Goal: Task Accomplishment & Management: Use online tool/utility

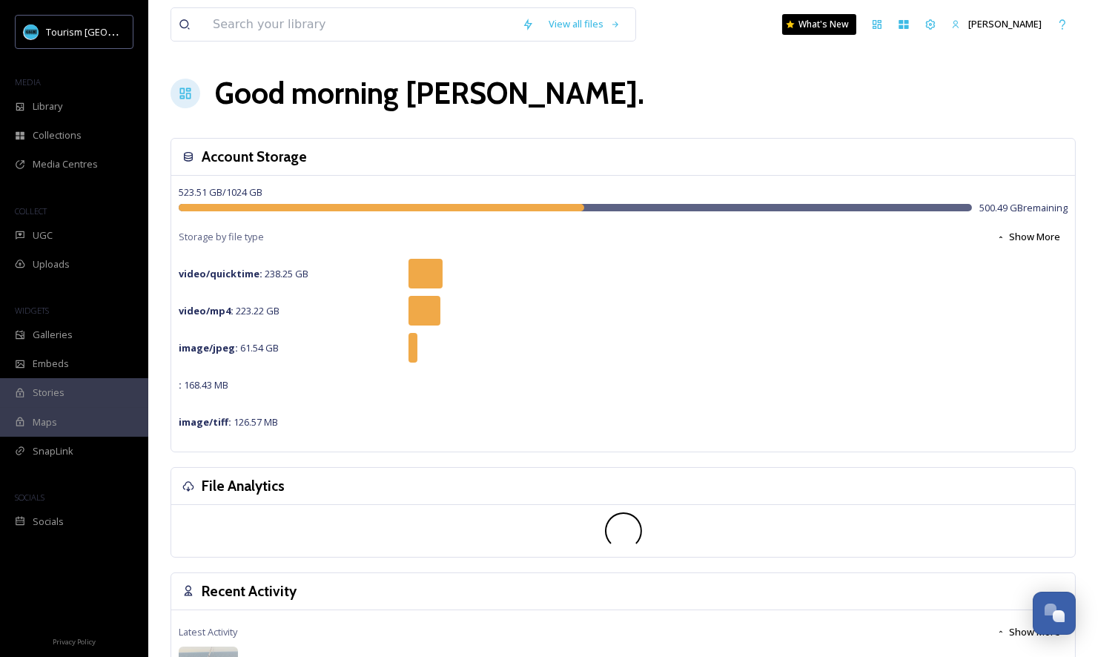
click at [84, 90] on div "MEDIA" at bounding box center [74, 82] width 148 height 19
click at [87, 102] on div "Library" at bounding box center [74, 106] width 148 height 29
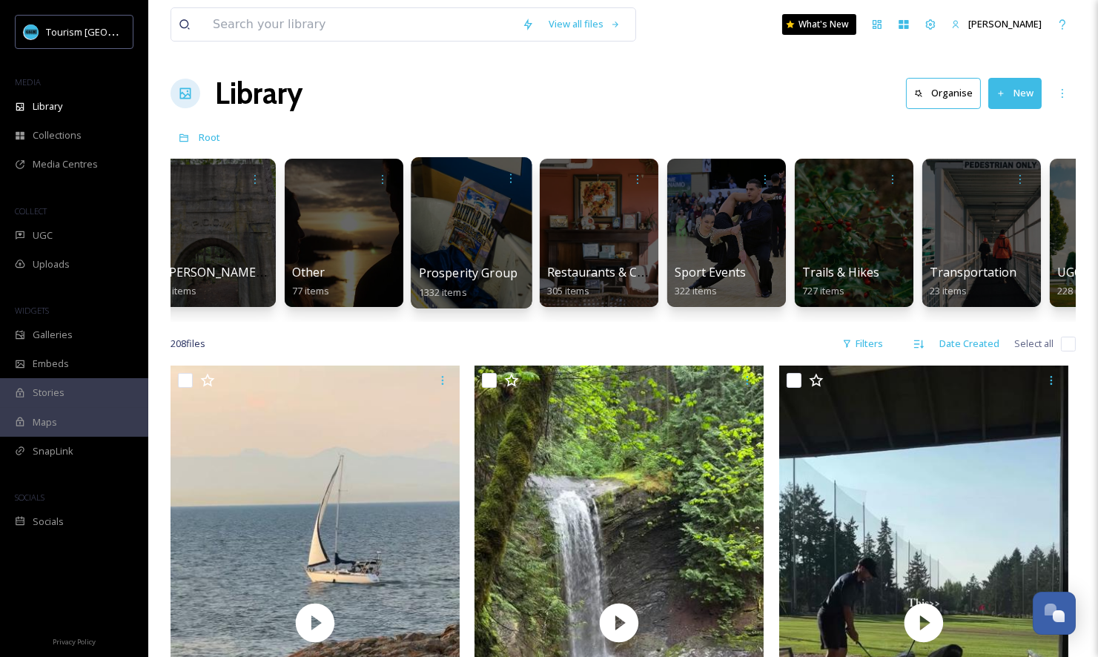
scroll to position [0, 1780]
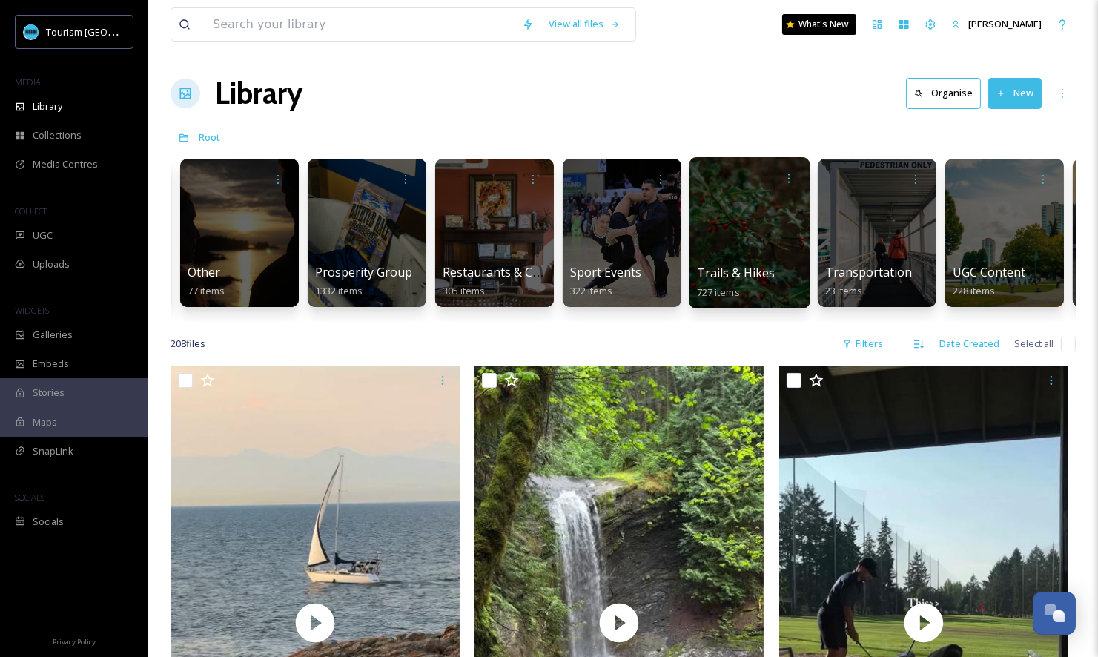
click at [740, 258] on div at bounding box center [749, 232] width 121 height 151
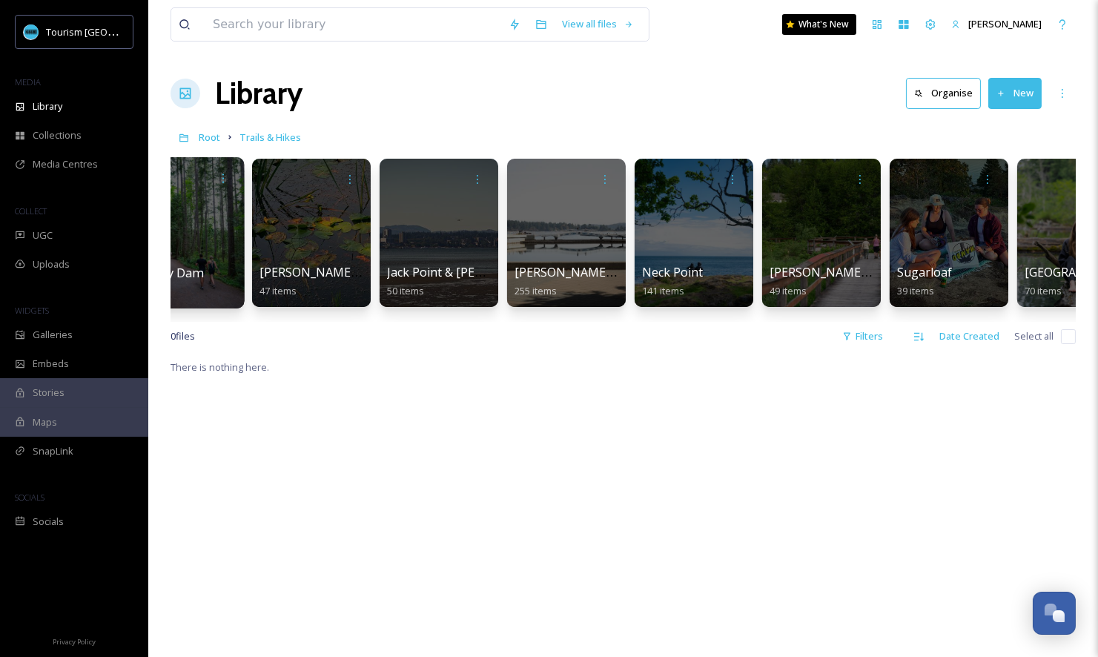
scroll to position [0, 369]
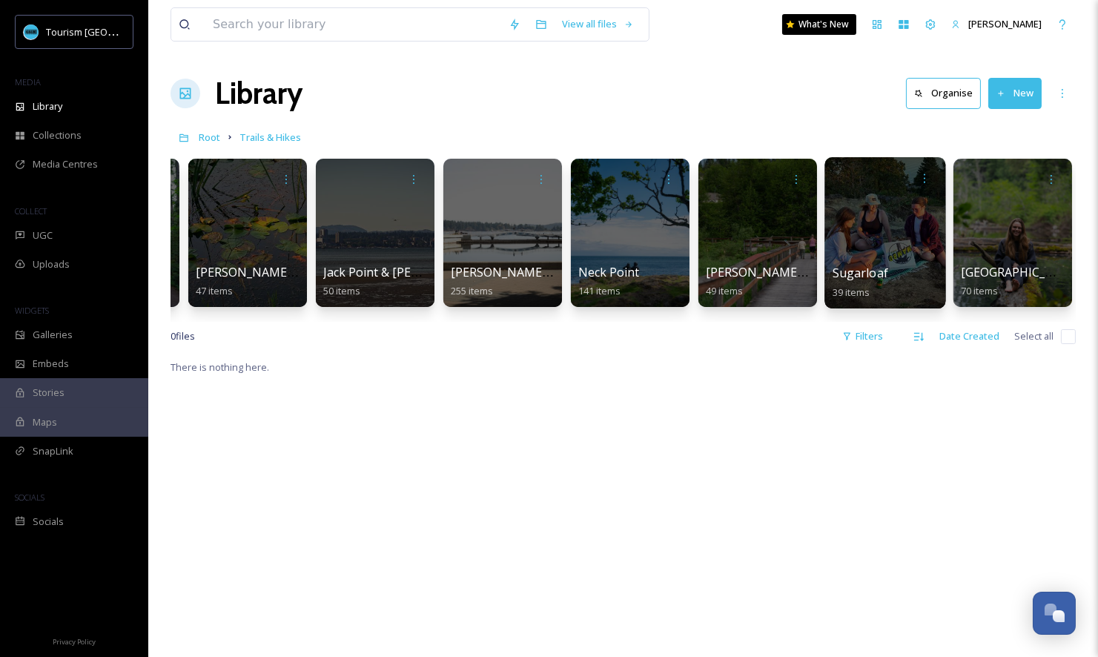
click at [861, 259] on div at bounding box center [884, 232] width 121 height 151
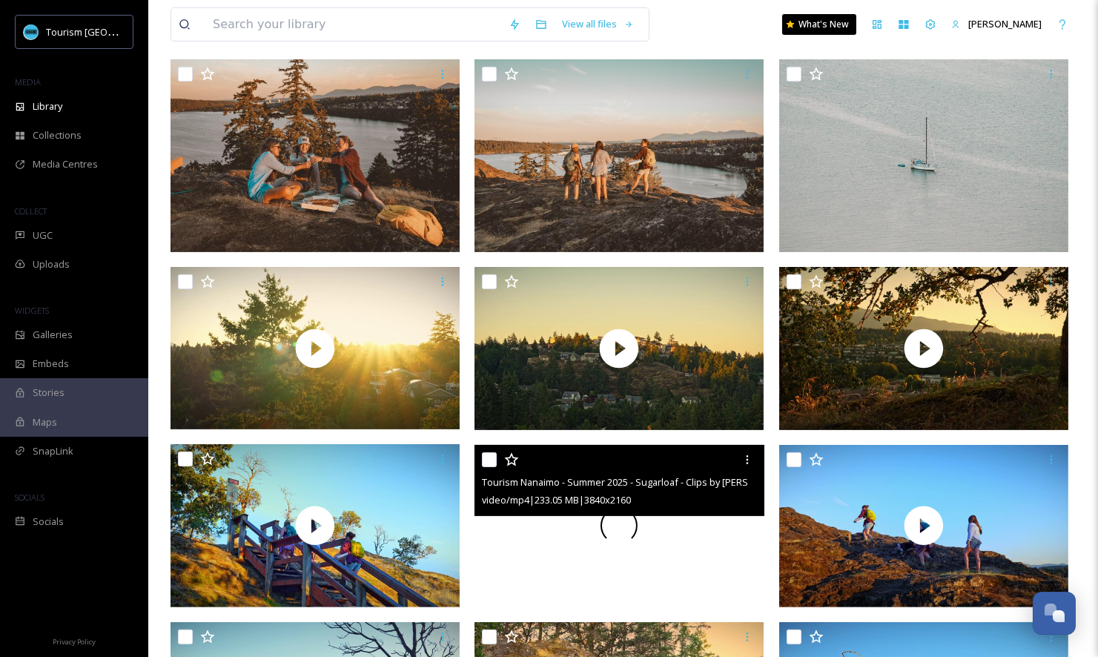
scroll to position [737, 0]
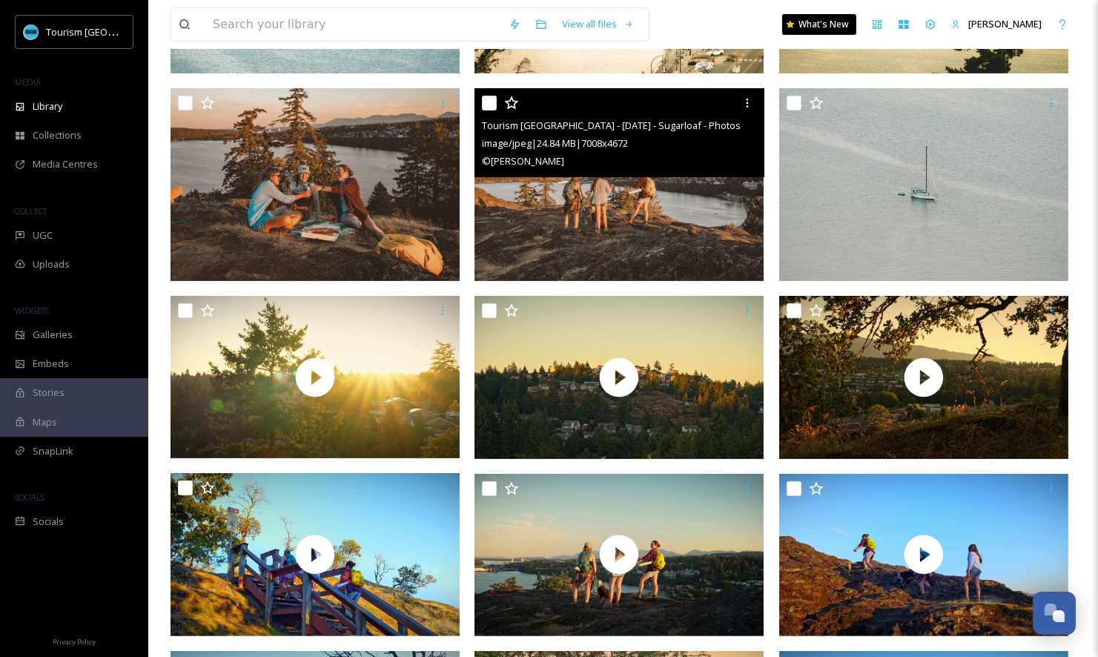
click at [493, 100] on input "checkbox" at bounding box center [489, 103] width 15 height 15
checkbox input "true"
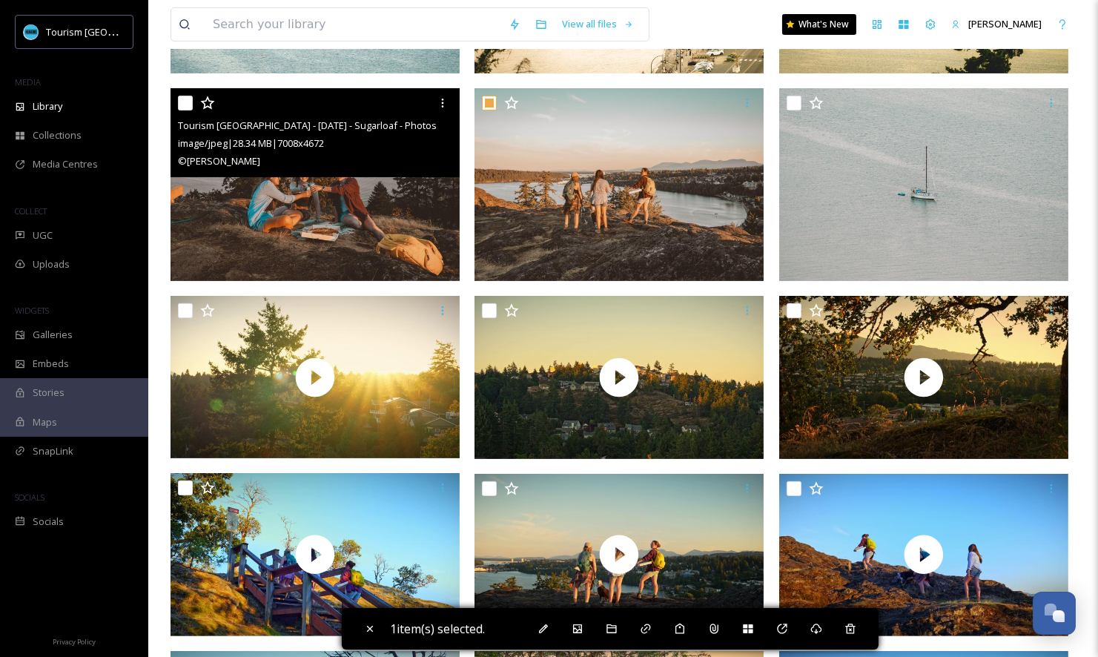
click at [192, 105] on input "checkbox" at bounding box center [185, 103] width 15 height 15
checkbox input "true"
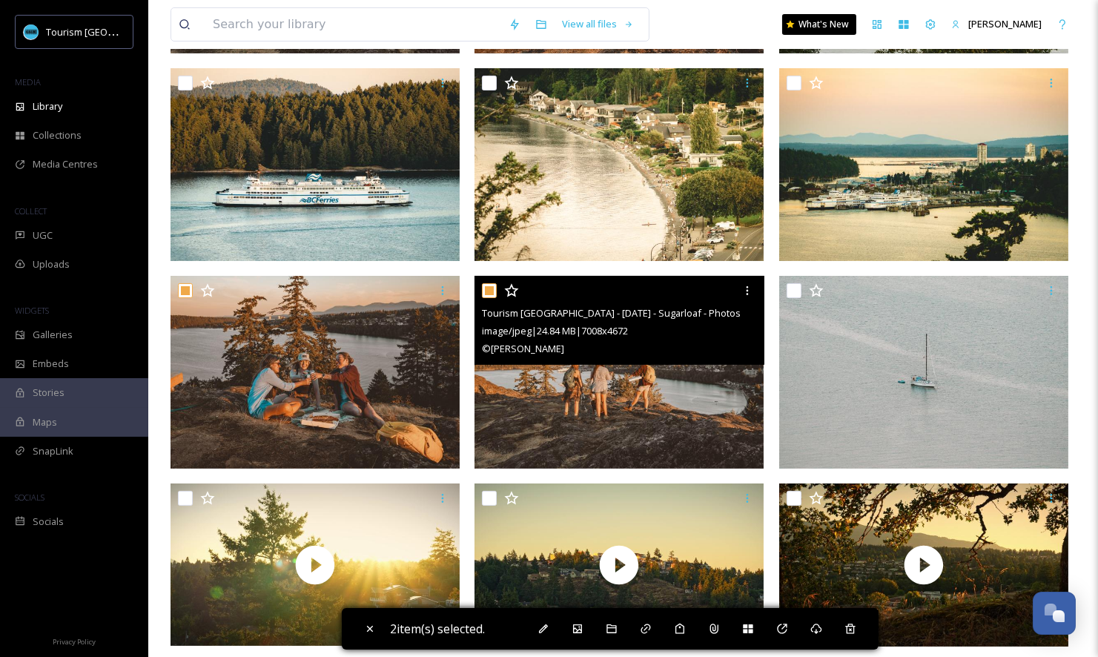
scroll to position [924, 0]
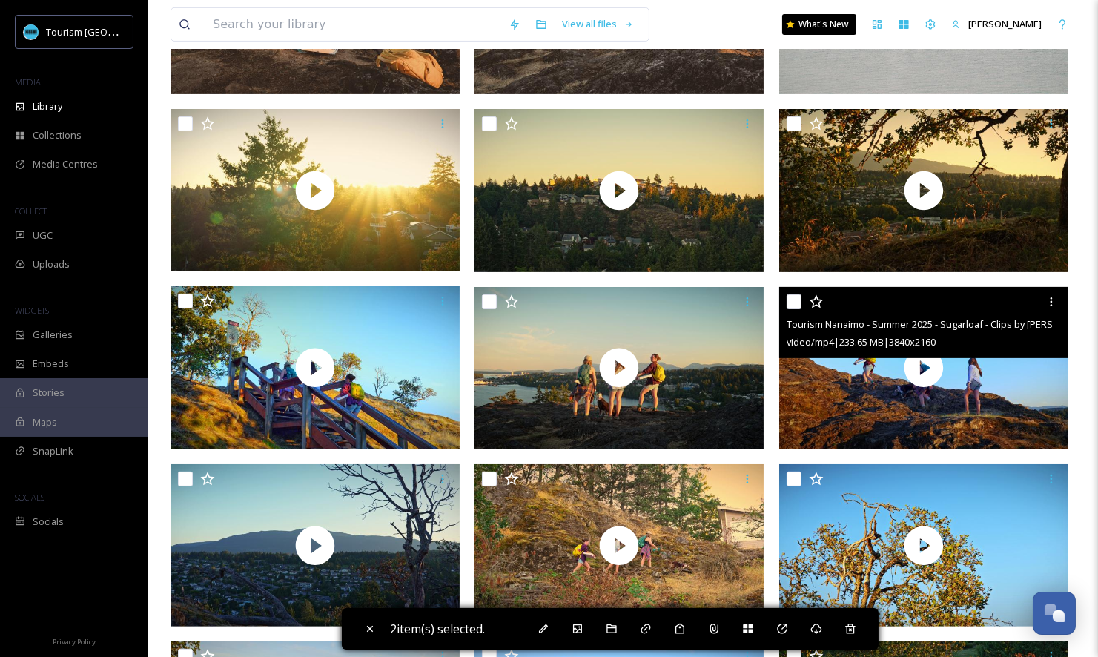
click at [791, 300] on input "checkbox" at bounding box center [793, 301] width 15 height 15
checkbox input "true"
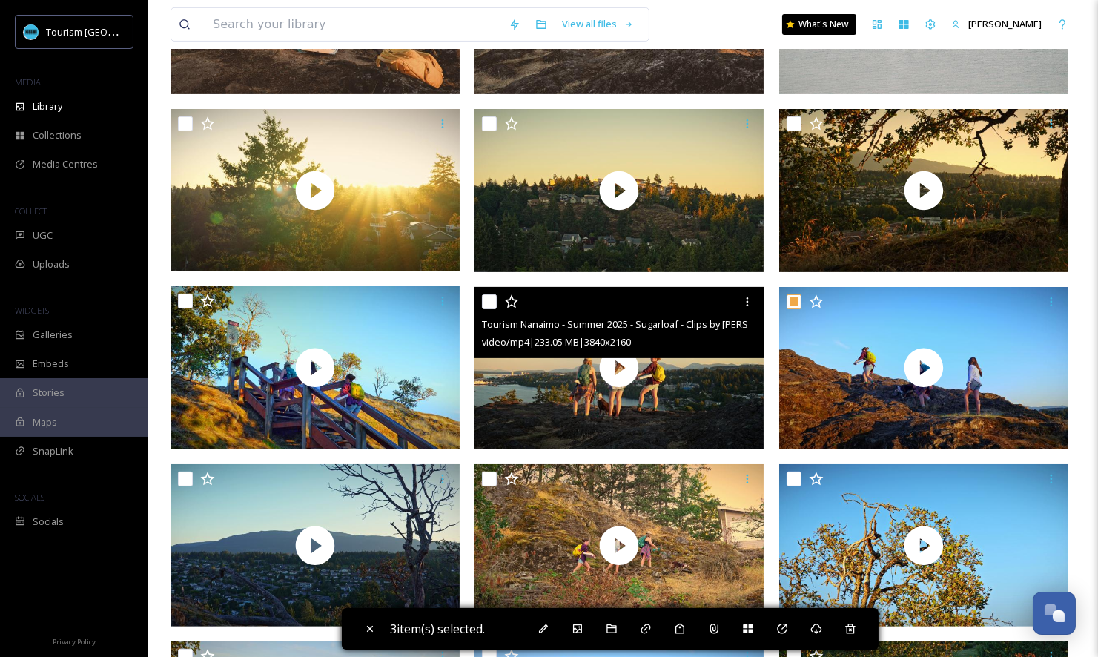
click at [485, 302] on input "checkbox" at bounding box center [489, 301] width 15 height 15
checkbox input "true"
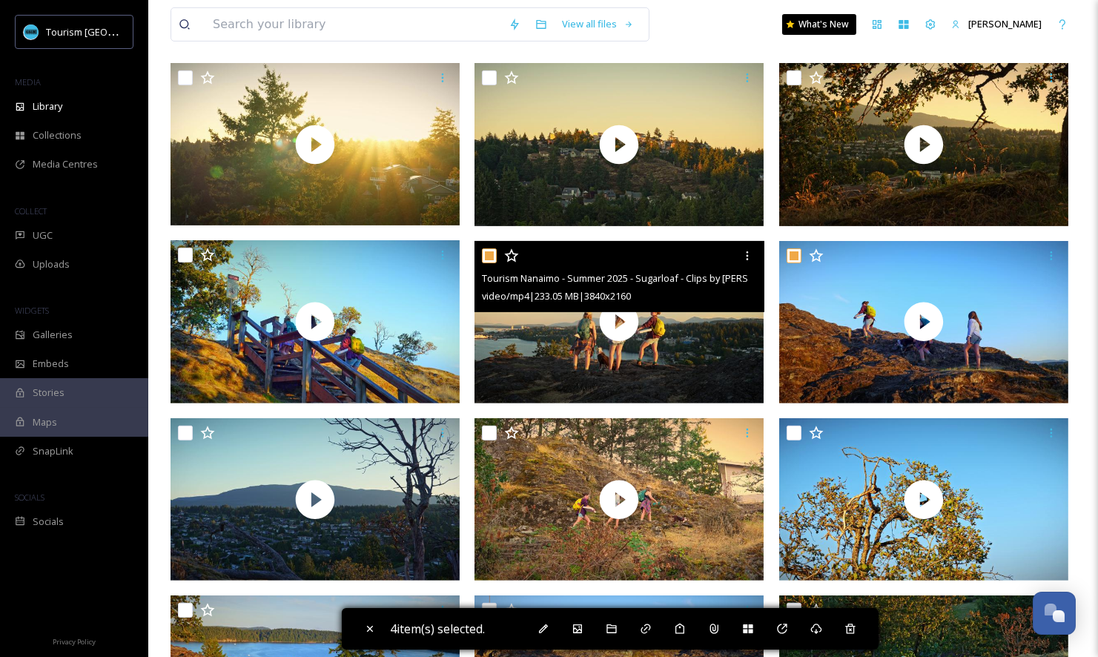
scroll to position [1028, 0]
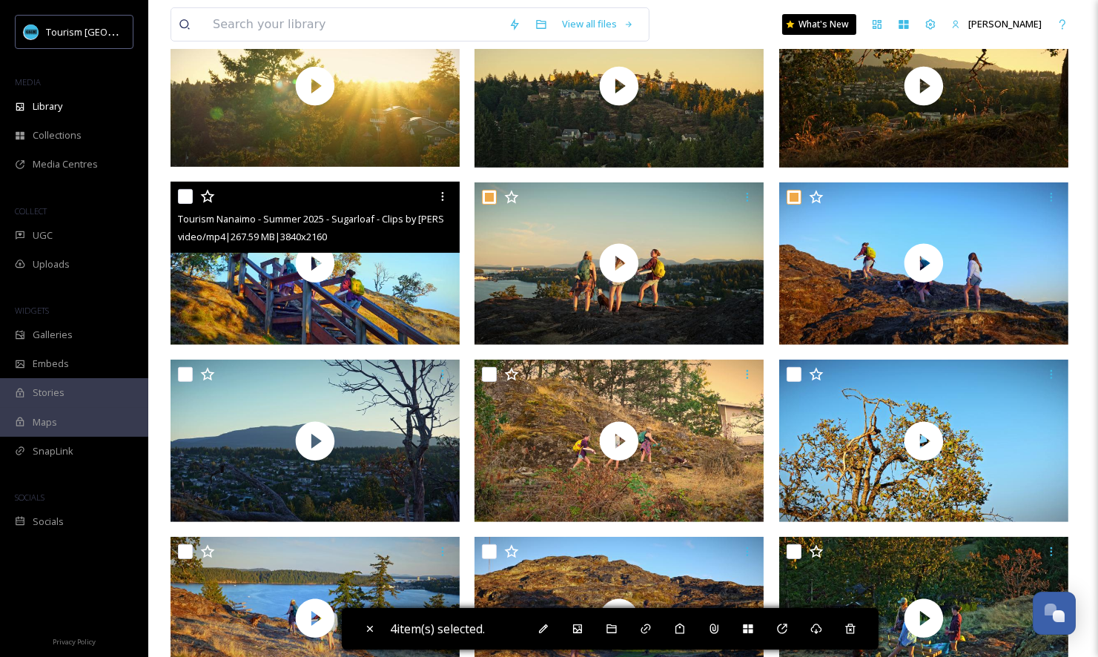
click at [185, 199] on input "checkbox" at bounding box center [185, 196] width 15 height 15
checkbox input "true"
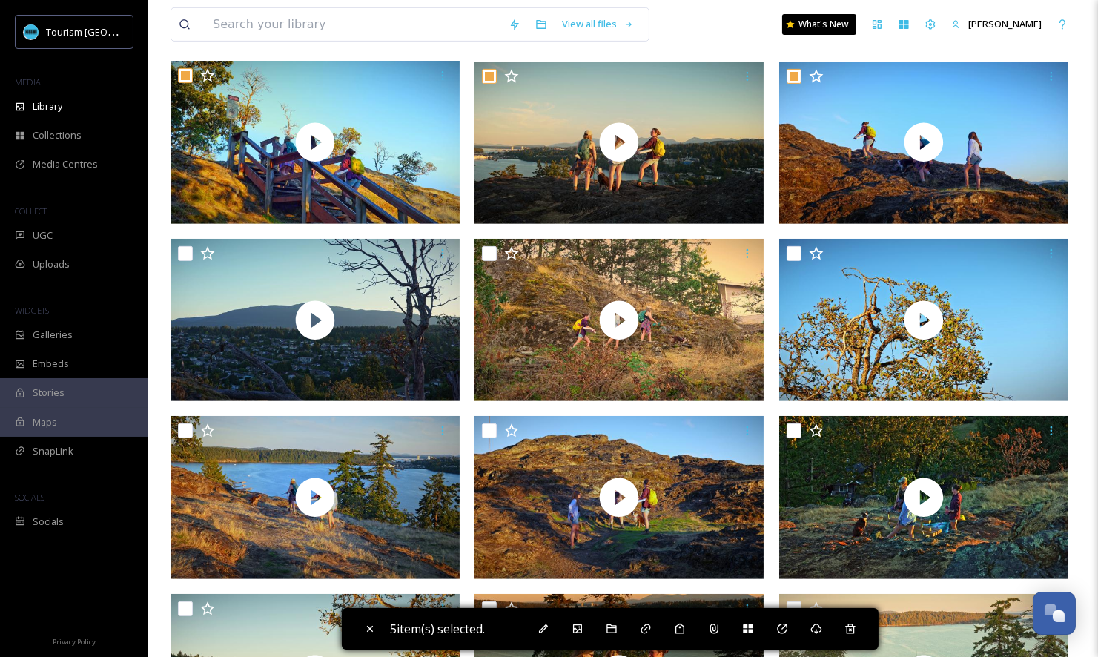
scroll to position [1161, 0]
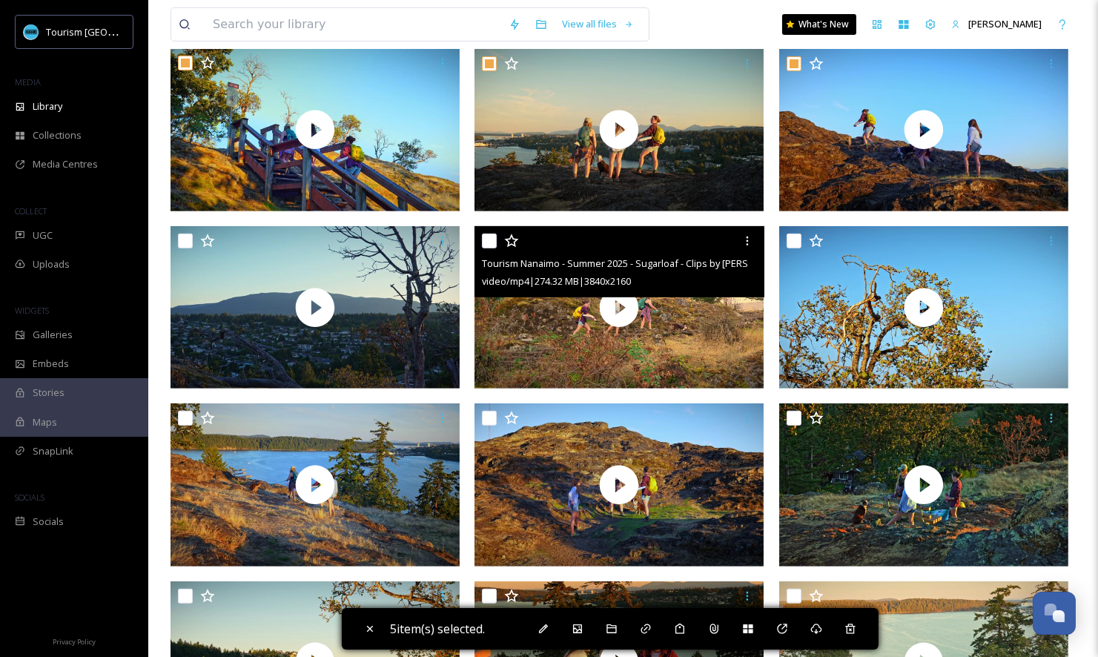
click at [488, 236] on input "checkbox" at bounding box center [489, 240] width 15 height 15
checkbox input "true"
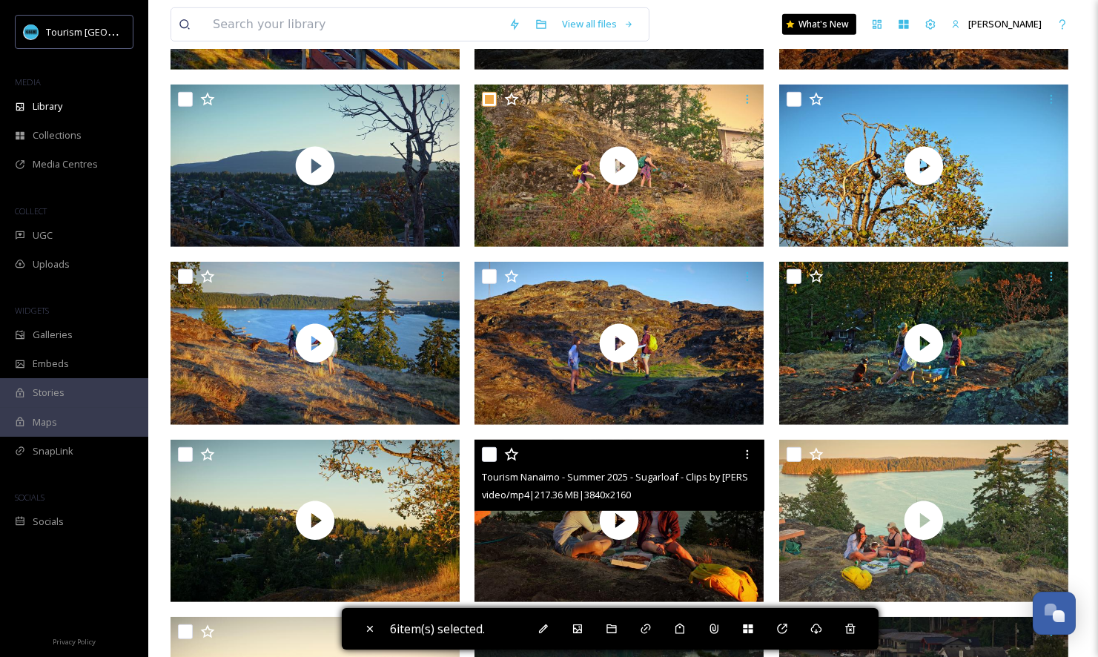
scroll to position [1336, 0]
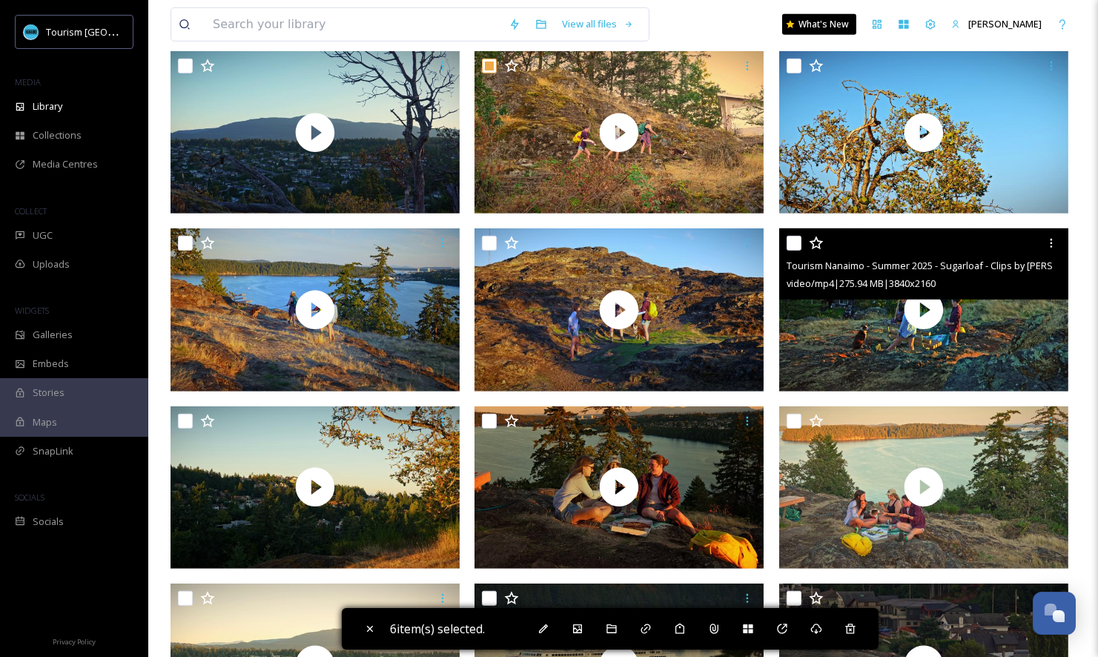
click at [794, 241] on input "checkbox" at bounding box center [793, 243] width 15 height 15
checkbox input "true"
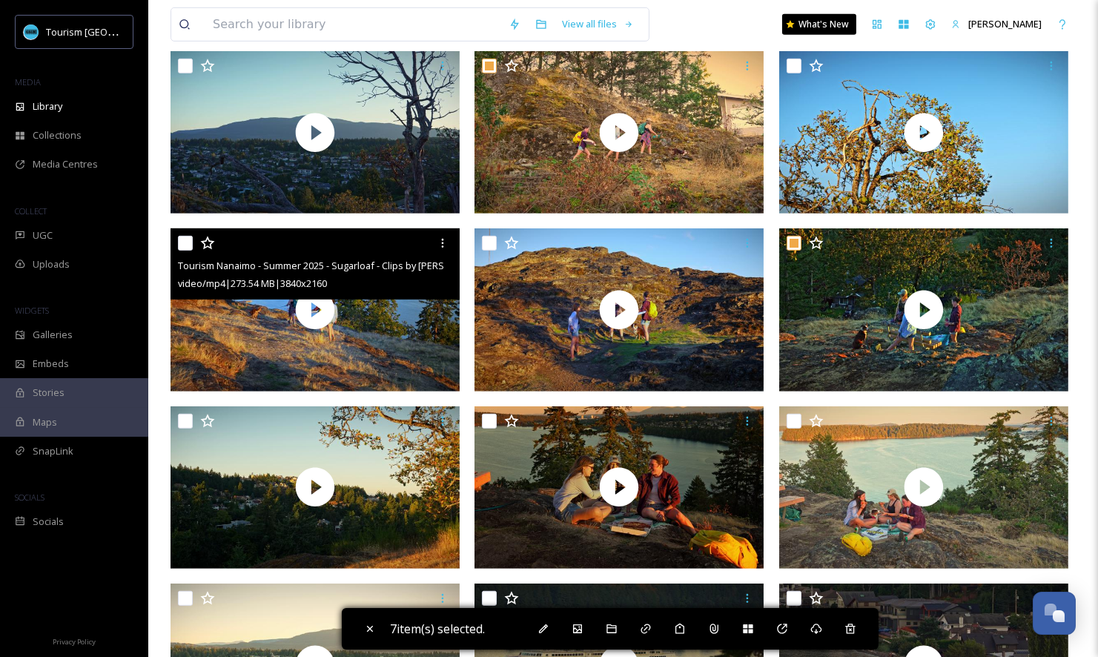
click at [185, 248] on input "checkbox" at bounding box center [185, 243] width 15 height 15
checkbox input "true"
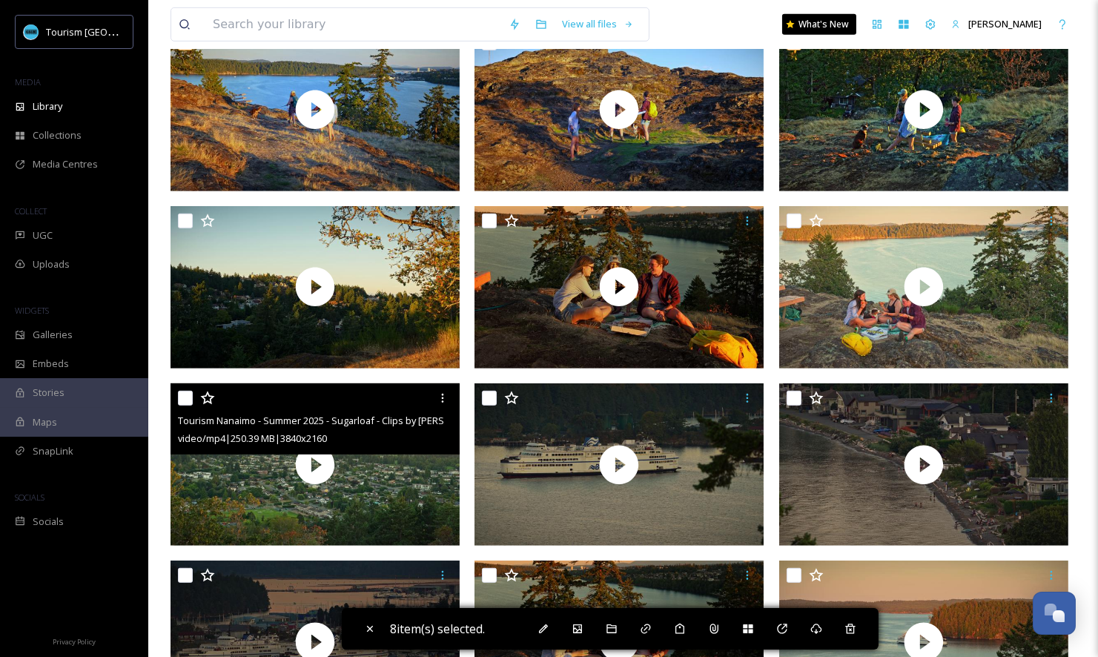
scroll to position [1568, 0]
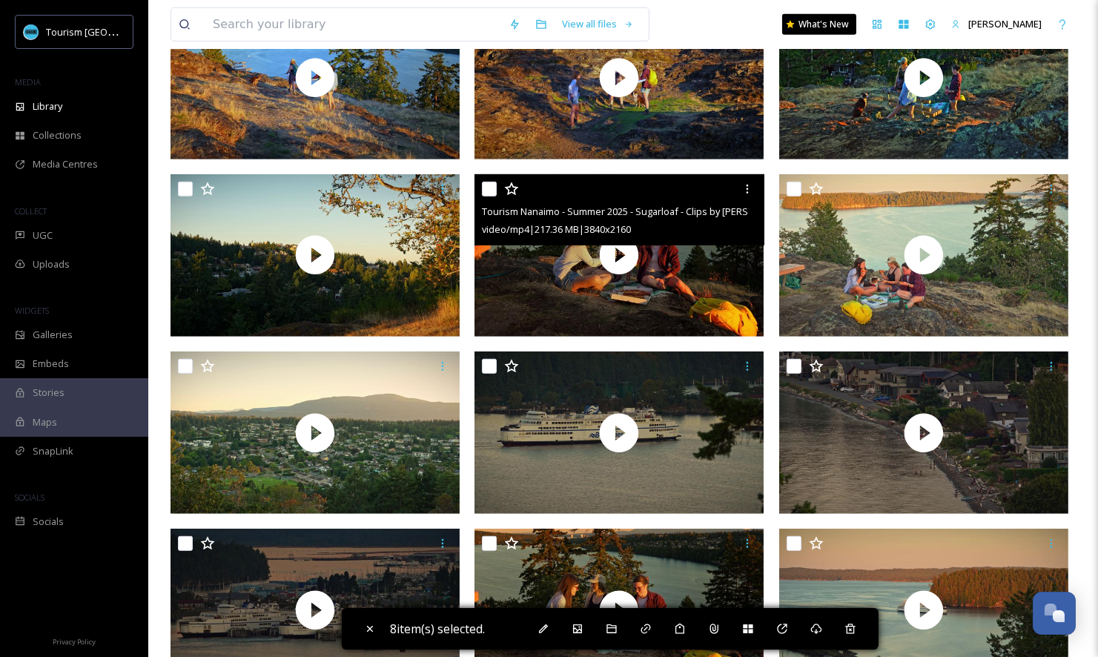
click at [487, 190] on input "checkbox" at bounding box center [489, 189] width 15 height 15
checkbox input "true"
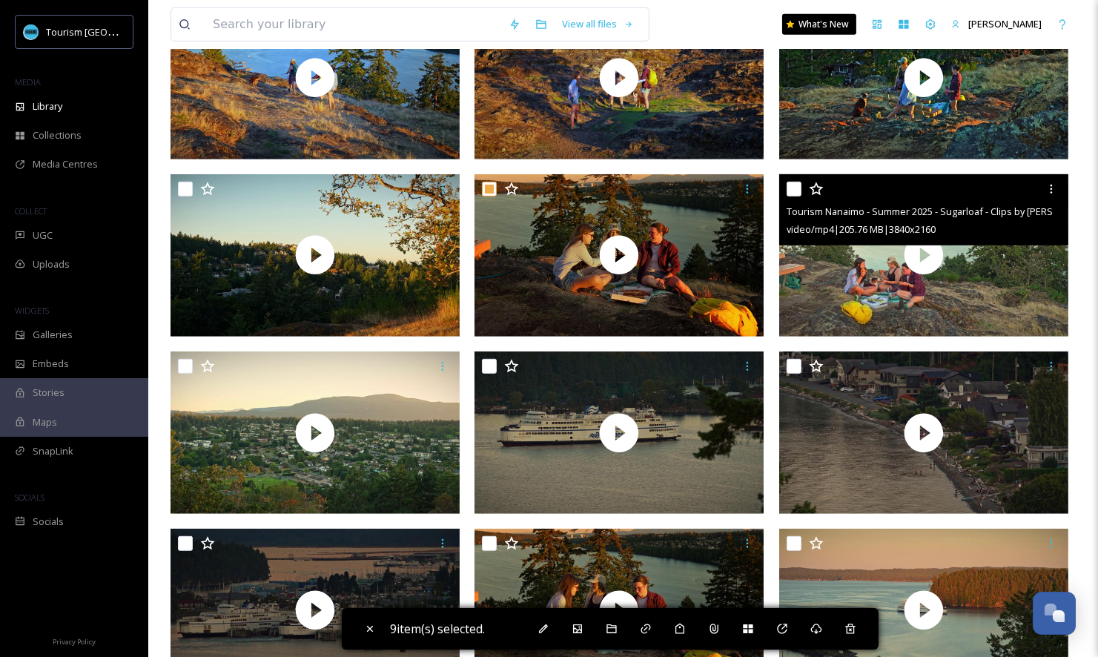
click at [792, 185] on input "checkbox" at bounding box center [793, 189] width 15 height 15
checkbox input "true"
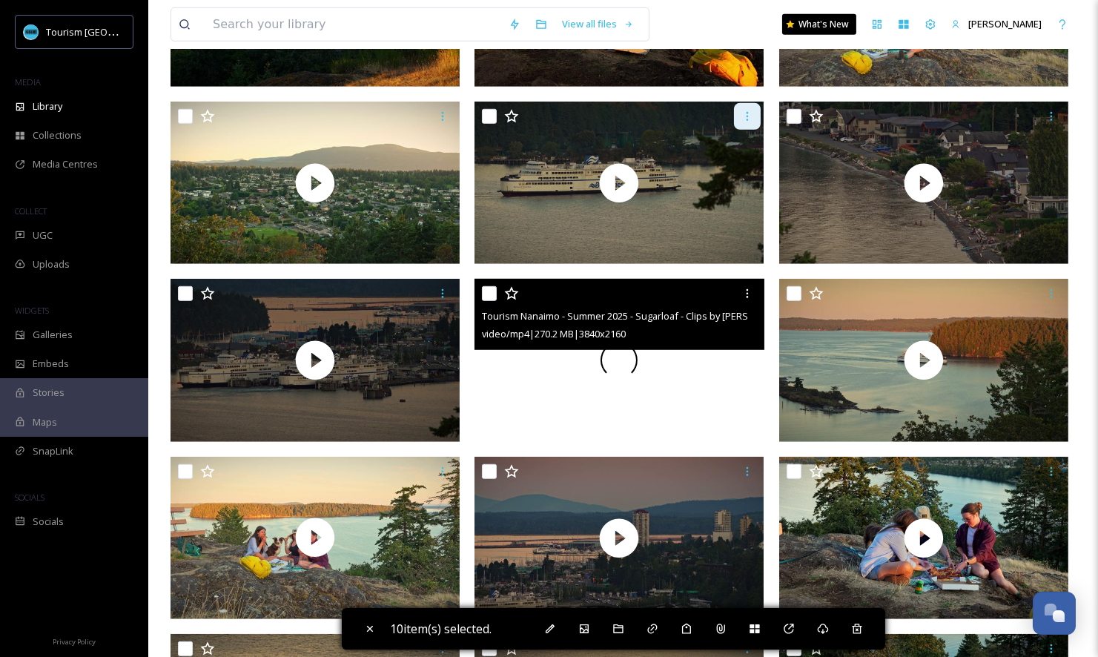
scroll to position [1817, 0]
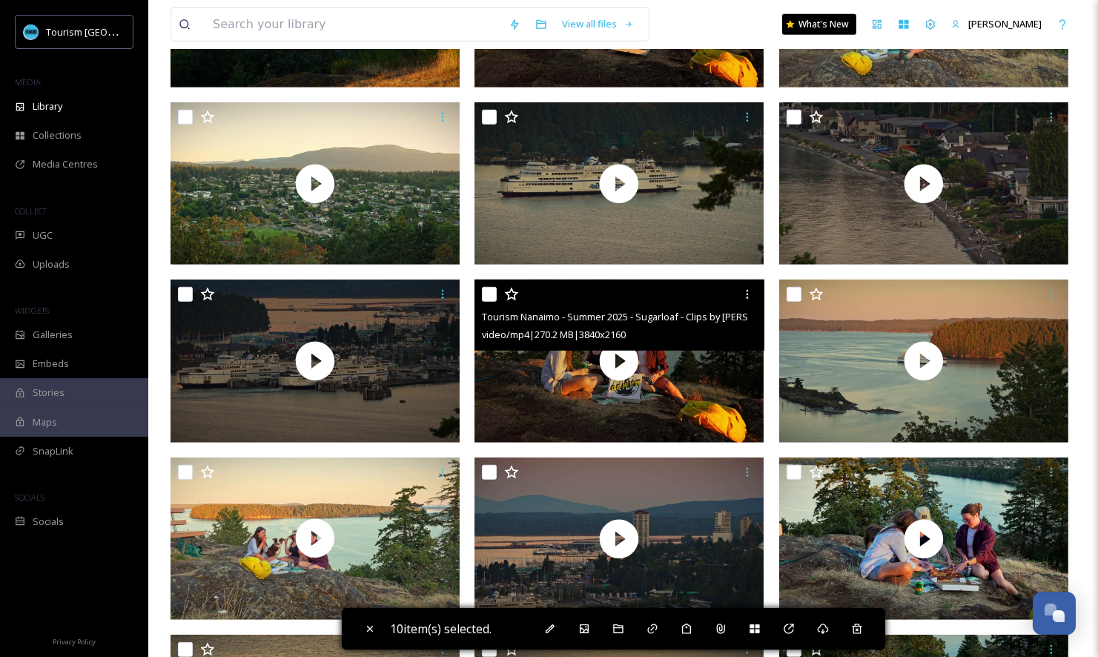
click at [491, 294] on input "checkbox" at bounding box center [489, 294] width 15 height 15
checkbox input "true"
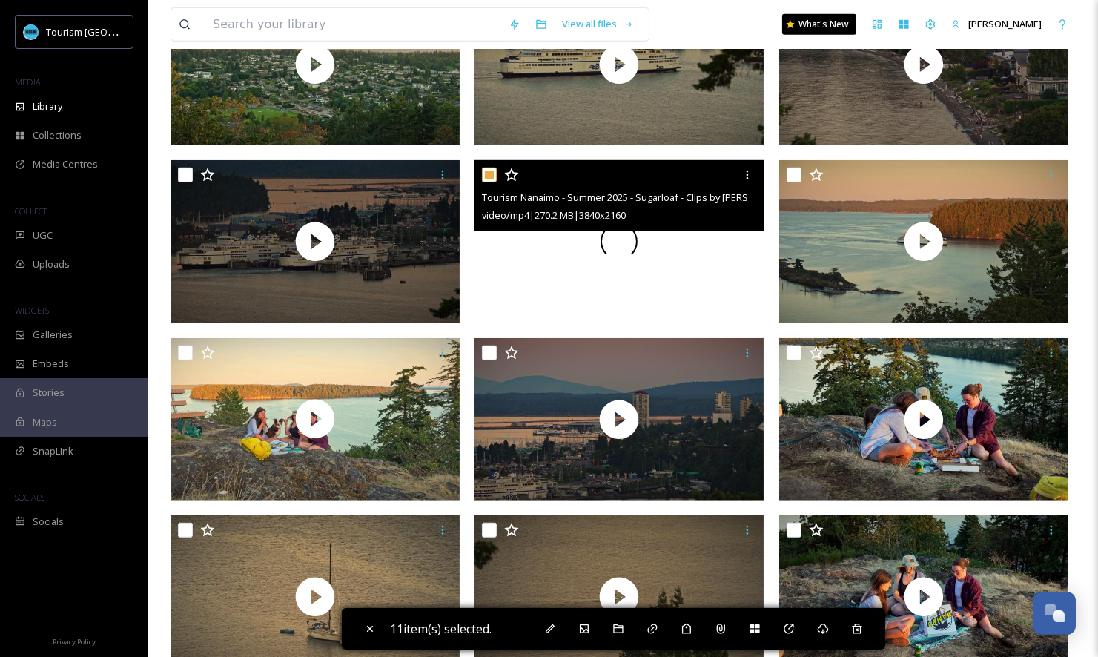
scroll to position [1981, 0]
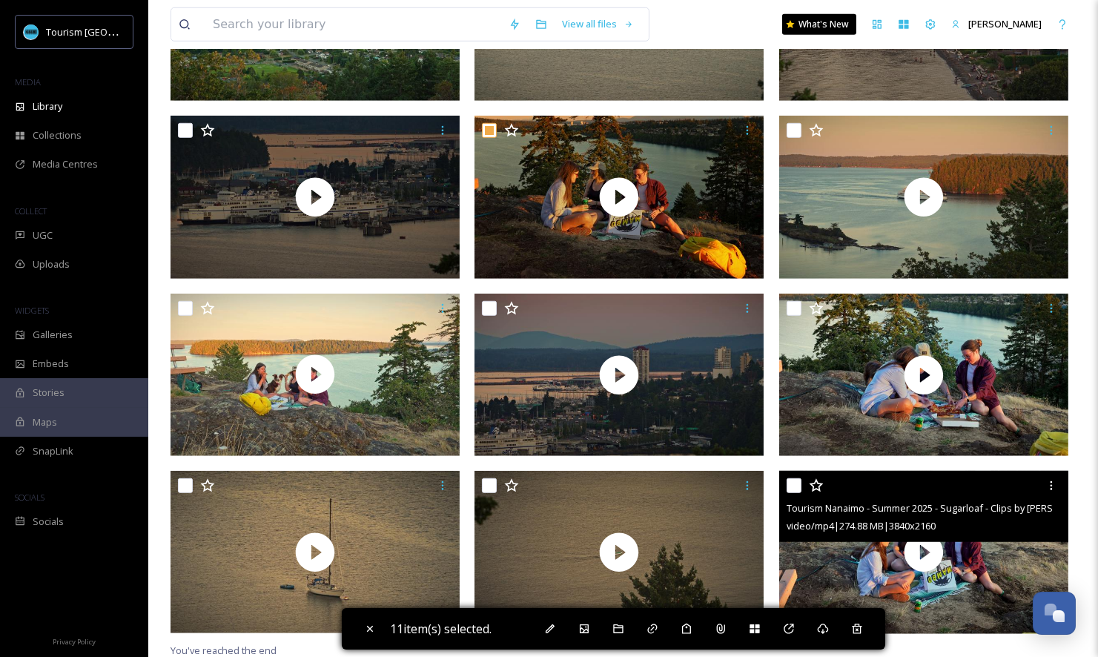
click at [795, 483] on input "checkbox" at bounding box center [793, 485] width 15 height 15
checkbox input "true"
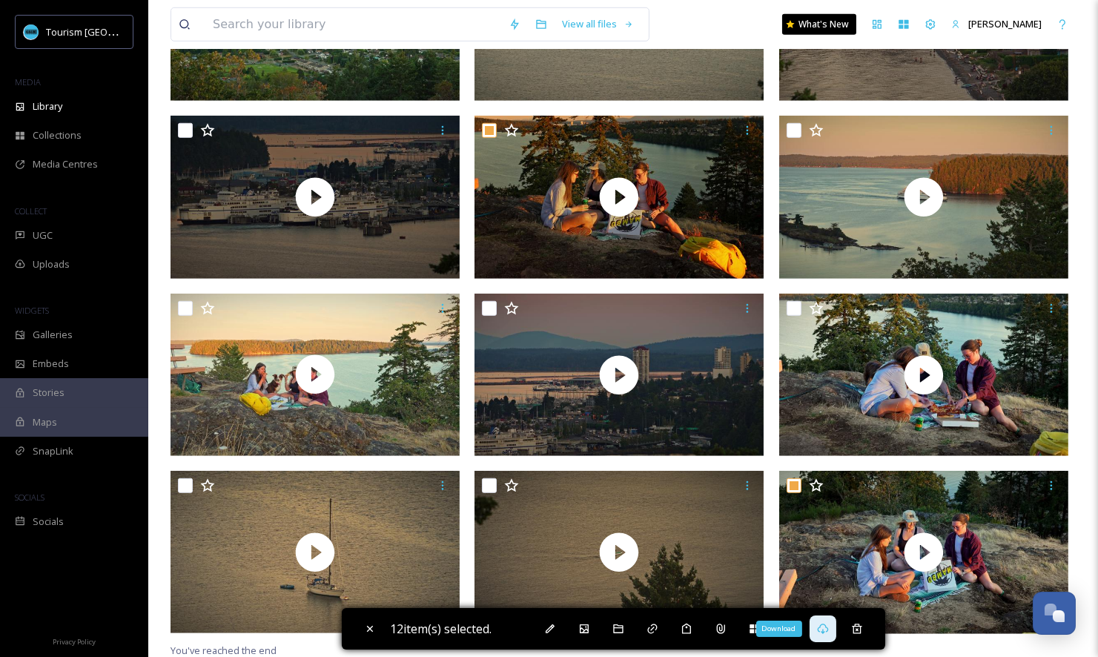
click at [827, 623] on icon at bounding box center [823, 629] width 12 height 12
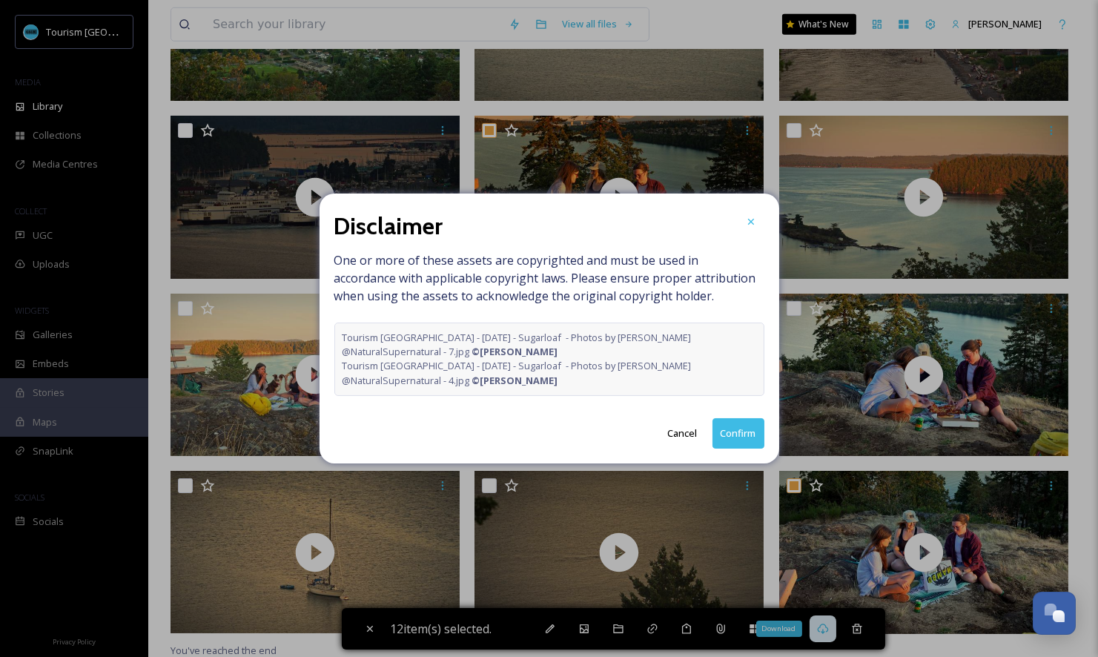
click at [736, 439] on button "Confirm" at bounding box center [738, 433] width 52 height 30
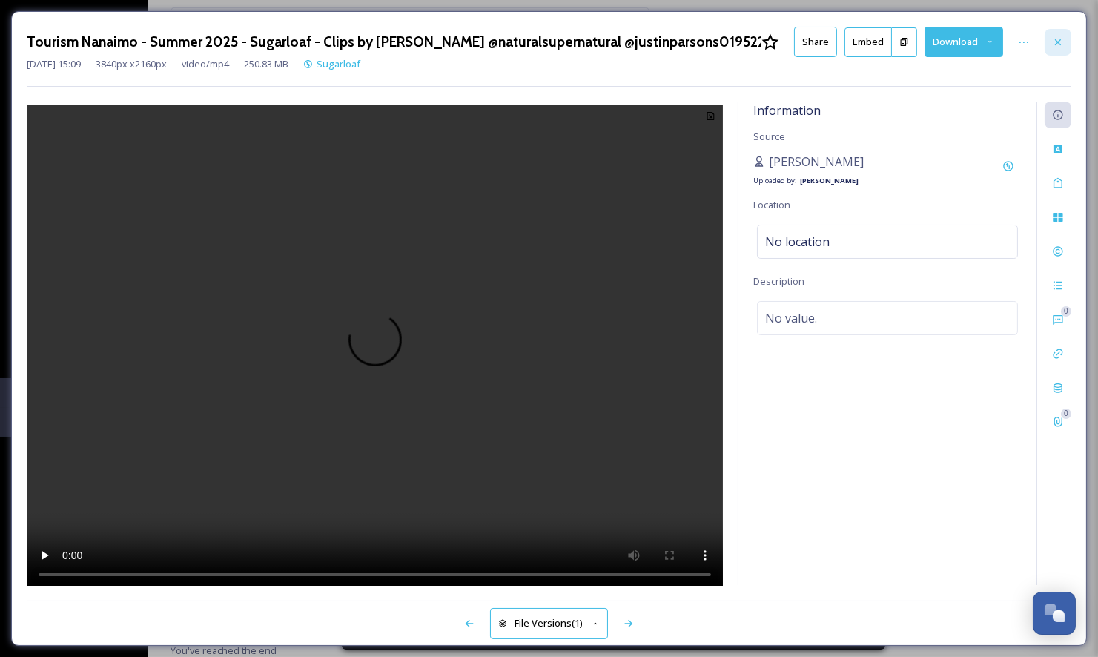
click at [1062, 44] on icon at bounding box center [1058, 42] width 12 height 12
